Goal: Information Seeking & Learning: Learn about a topic

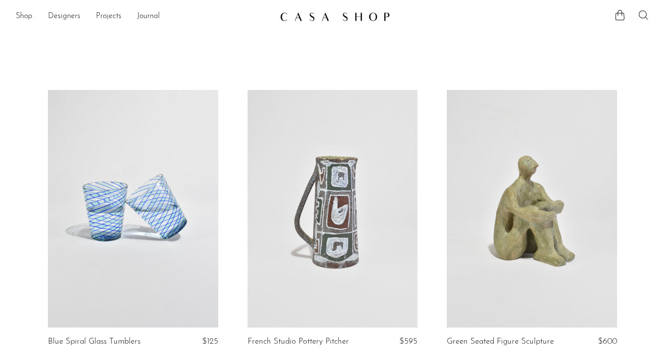
click at [641, 12] on icon at bounding box center [643, 15] width 12 height 12
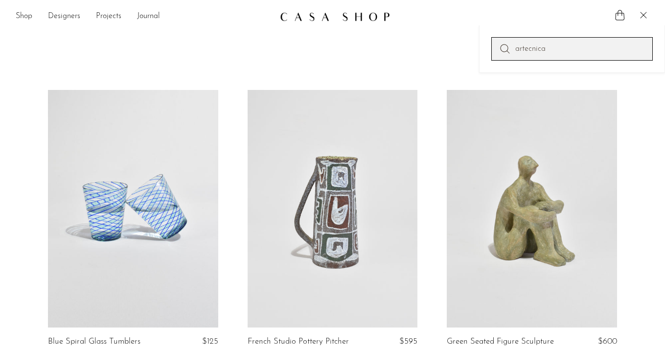
type input "artecnica"
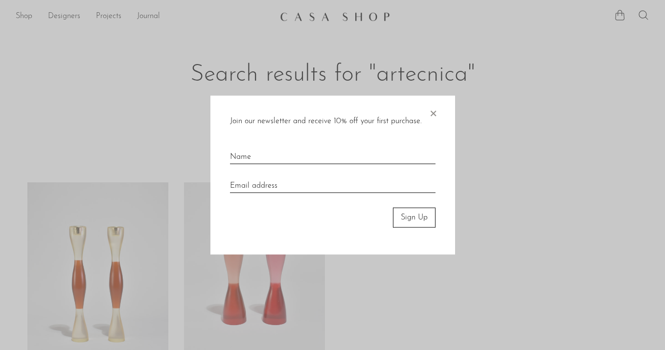
click at [434, 112] on span "×" at bounding box center [433, 111] width 10 height 31
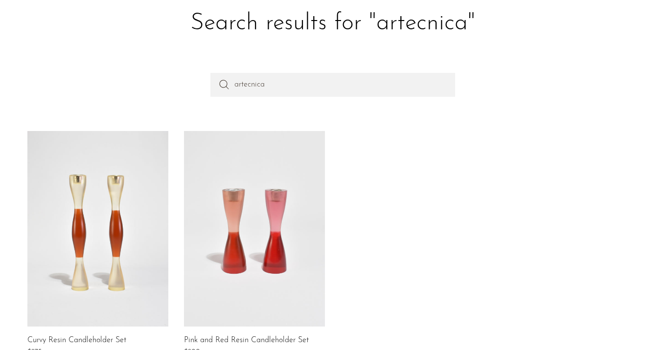
scroll to position [111, 0]
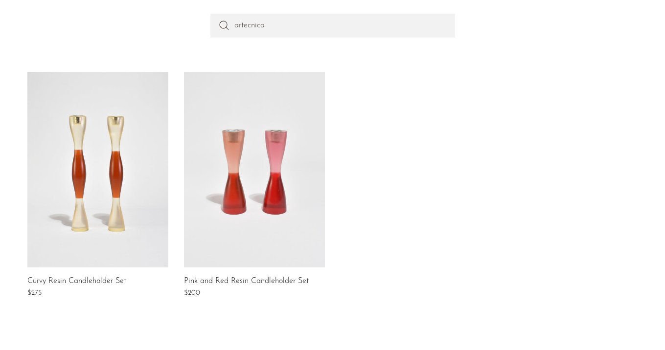
click at [69, 112] on link at bounding box center [97, 170] width 141 height 196
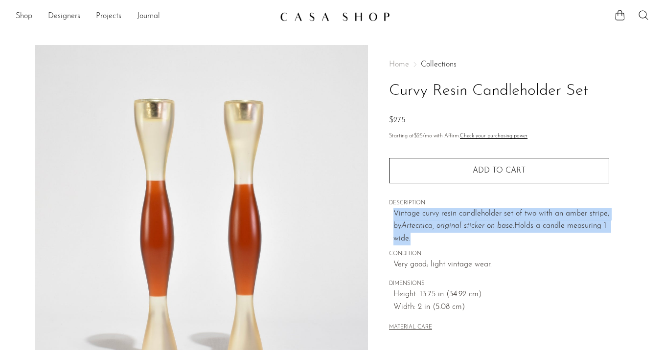
drag, startPoint x: 389, startPoint y: 214, endPoint x: 494, endPoint y: 235, distance: 106.8
click at [494, 235] on div "Home Collections Curvy Resin Candleholder Set $275 Starting at $25 /mo with Aff…" at bounding box center [499, 197] width 220 height 304
copy p "Vintage curvy resin candleholder set of two with an amber stripe, by Artecnica,…"
click at [437, 62] on link "Collections" at bounding box center [439, 65] width 36 height 8
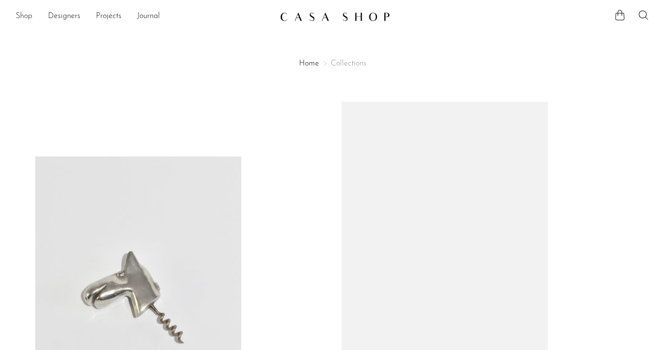
click at [22, 14] on link "Shop" at bounding box center [24, 16] width 17 height 13
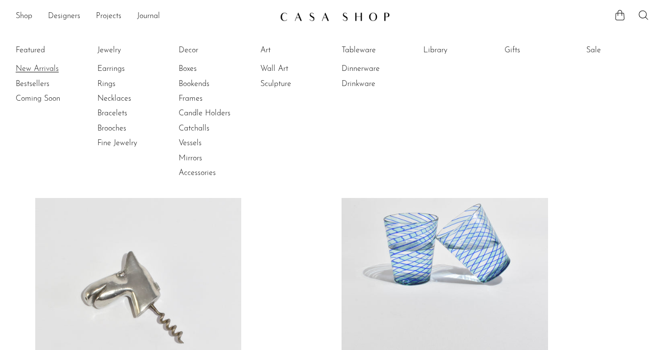
click at [41, 64] on link "New Arrivals" at bounding box center [52, 69] width 73 height 11
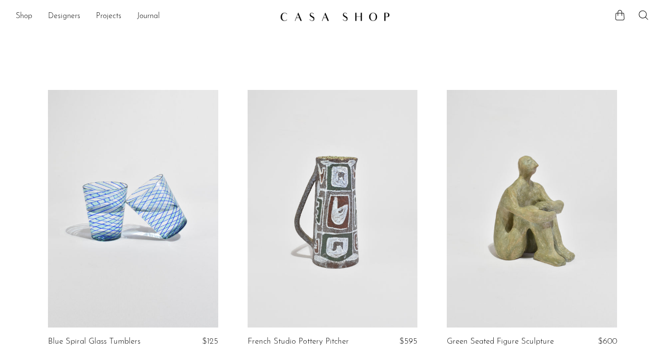
scroll to position [68, 0]
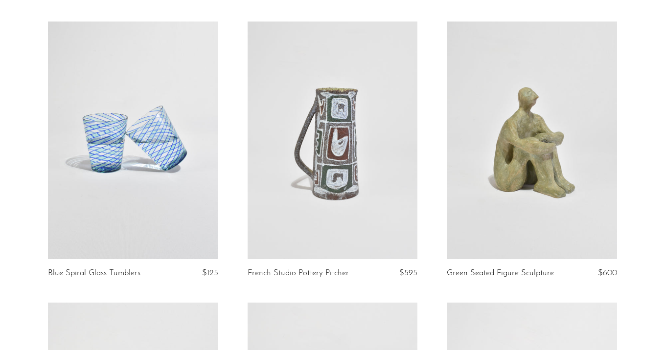
click at [106, 174] on link at bounding box center [133, 141] width 170 height 238
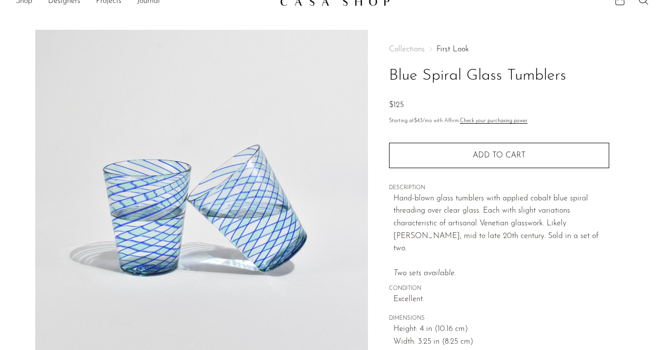
scroll to position [18, 0]
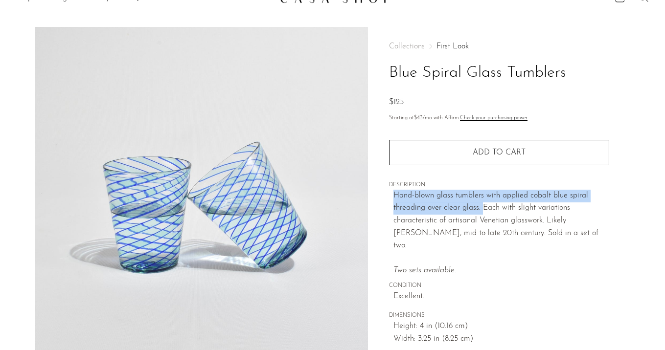
drag, startPoint x: 392, startPoint y: 196, endPoint x: 482, endPoint y: 205, distance: 90.1
click at [482, 205] on div "Collections First Look Blue Spiral Glass Tumblers $125 Starting at $43 /mo with…" at bounding box center [499, 204] width 220 height 354
copy p "Hand-blown glass tumblers with applied cobalt blue spiral threading over clear …"
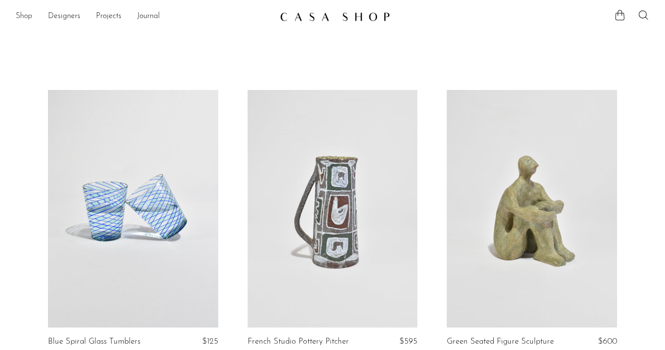
click at [25, 15] on link "Shop" at bounding box center [24, 16] width 17 height 13
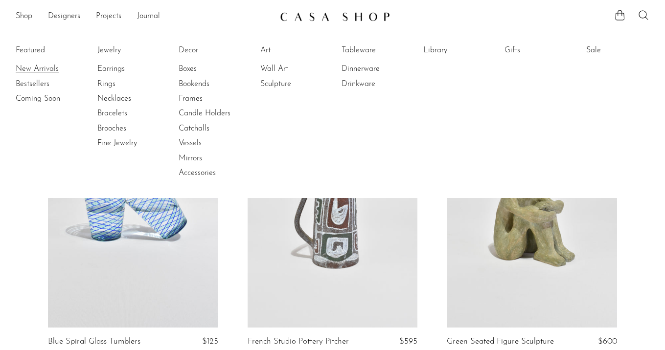
click at [26, 69] on link "New Arrivals" at bounding box center [52, 69] width 73 height 11
